Goal: Check status: Check status

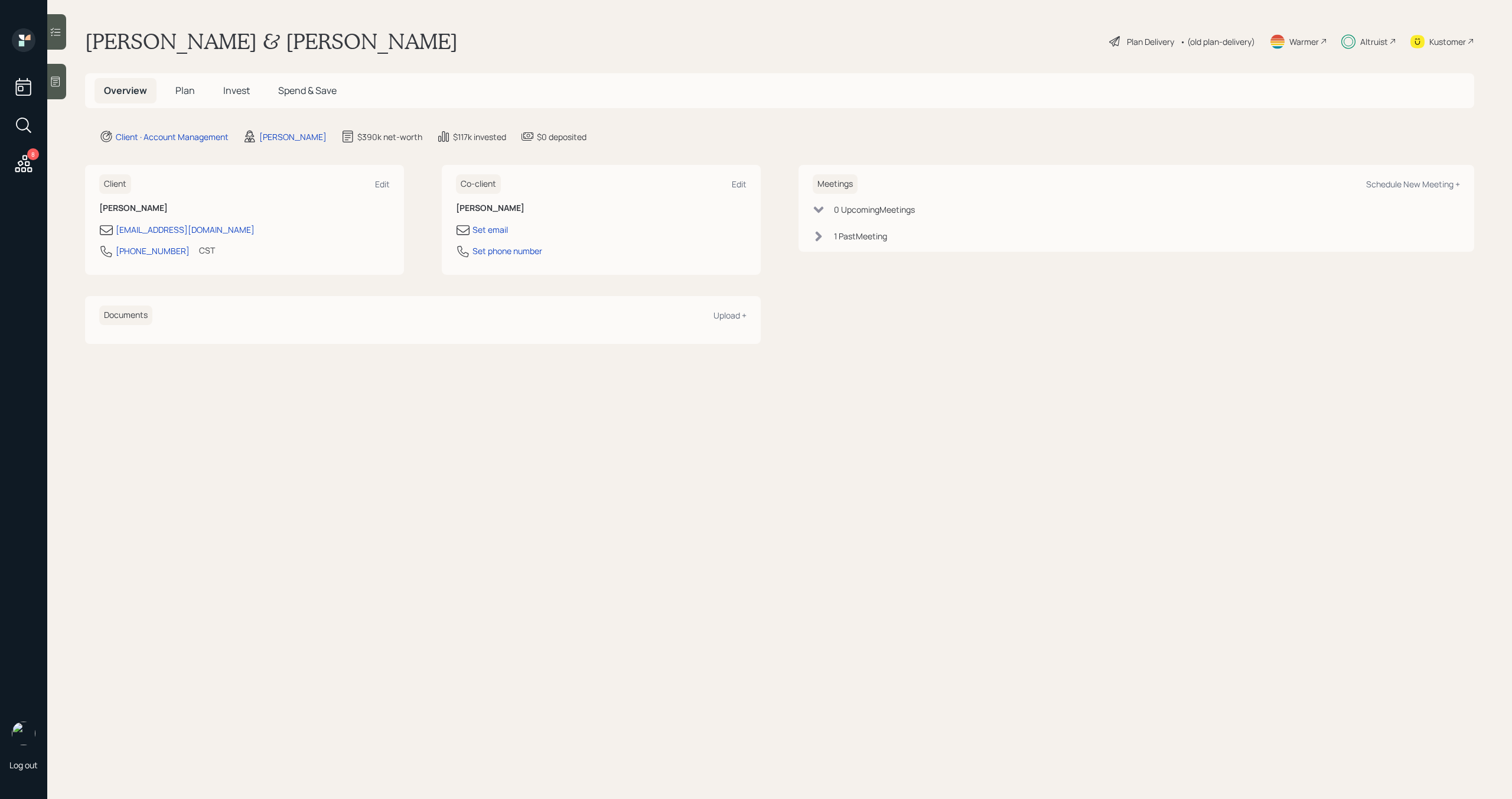
click at [176, 92] on span "Plan" at bounding box center [186, 90] width 20 height 13
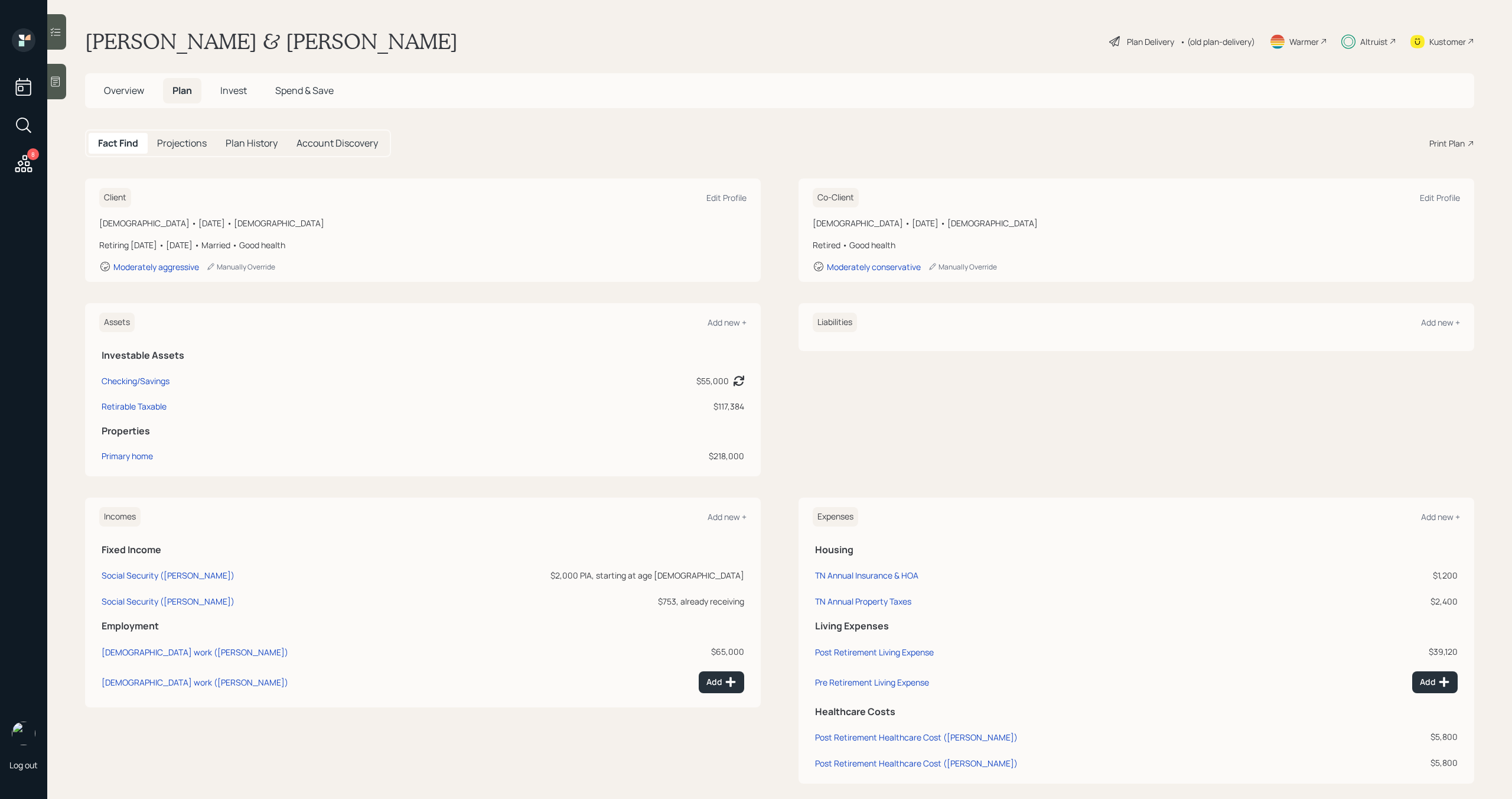
click at [241, 92] on span "Invest" at bounding box center [233, 90] width 26 height 13
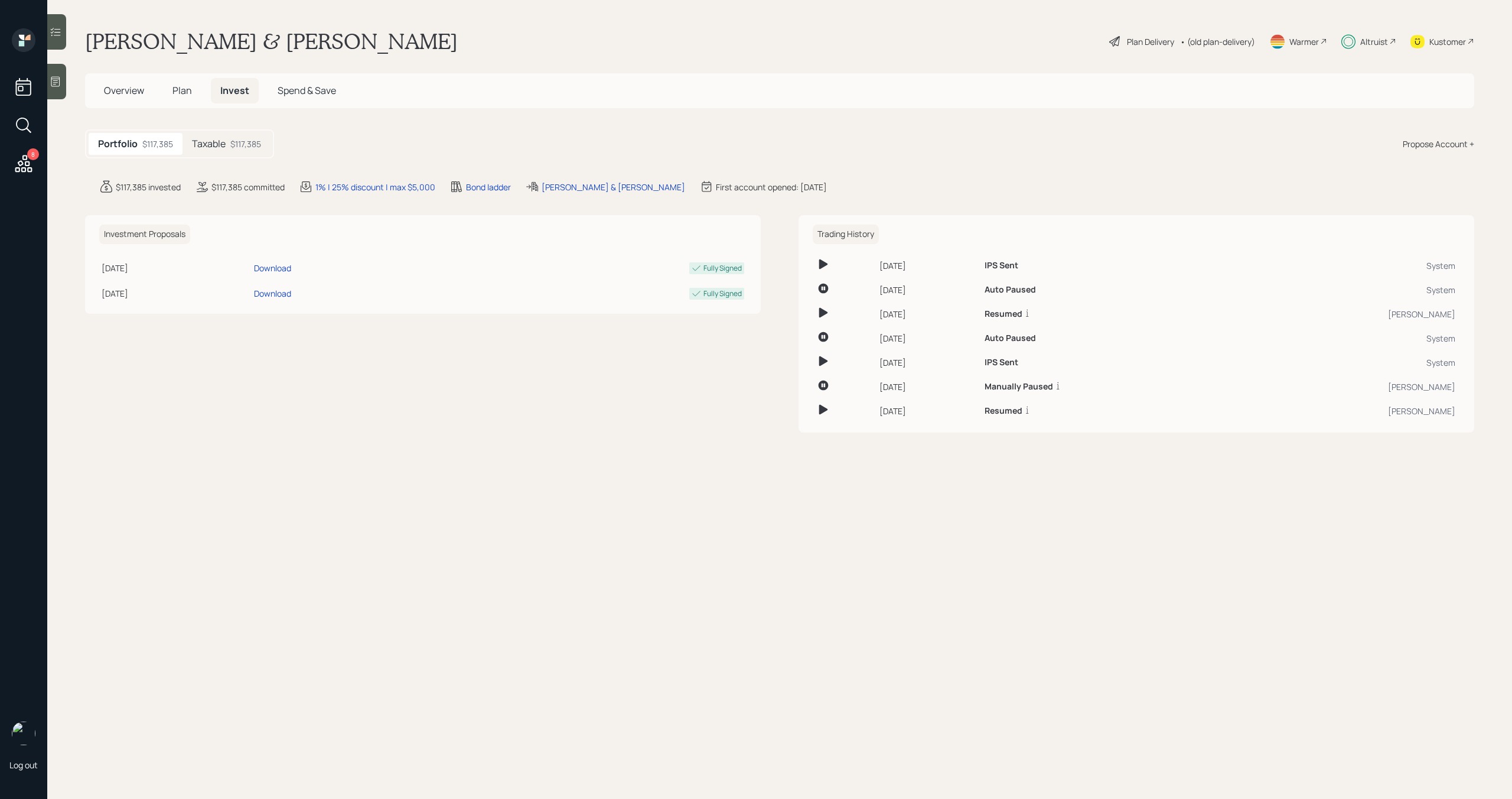
click at [221, 153] on div "Taxable $117,385" at bounding box center [226, 144] width 88 height 22
